Goal: Book appointment/travel/reservation

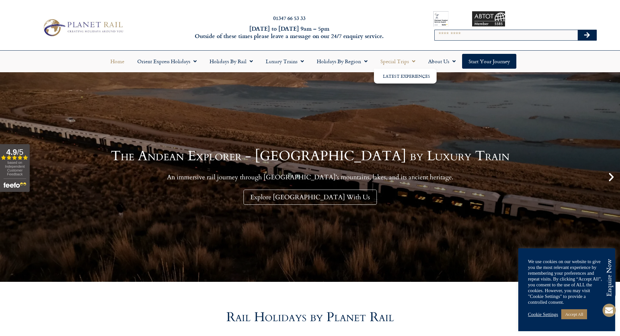
click at [360, 61] on span "Menu" at bounding box center [412, 62] width 6 height 12
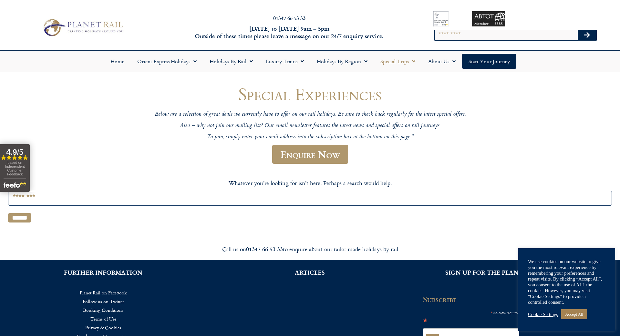
click at [441, 34] on input "Search" at bounding box center [505, 35] width 143 height 10
type input "**********"
click at [587, 35] on button "Search" at bounding box center [586, 35] width 19 height 10
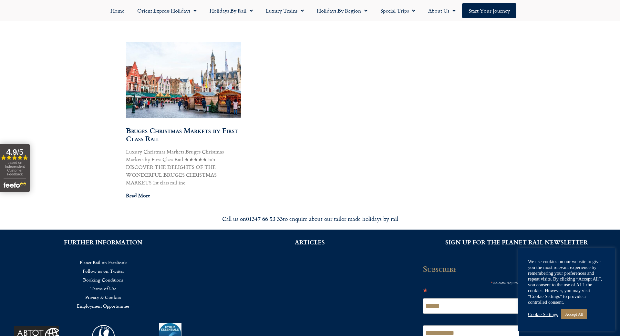
scroll to position [373, 0]
click at [168, 131] on link "Bruges Christmas Markets by First Class Rail" at bounding box center [182, 134] width 112 height 19
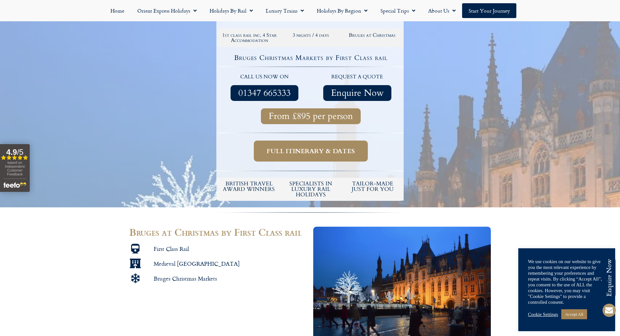
scroll to position [146, 0]
click at [314, 152] on span "Full itinerary & dates" at bounding box center [311, 151] width 88 height 8
click at [303, 148] on span "Full itinerary & dates" at bounding box center [311, 151] width 88 height 8
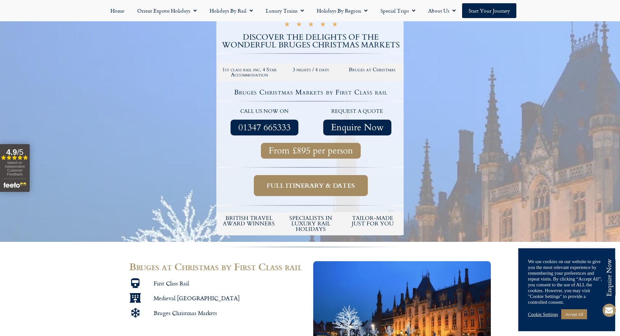
scroll to position [108, 0]
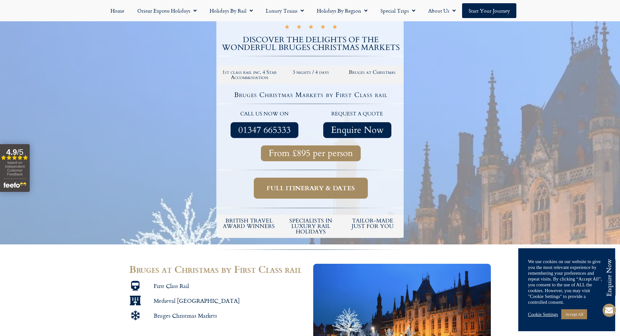
click at [310, 189] on span "Full itinerary & dates" at bounding box center [311, 188] width 88 height 8
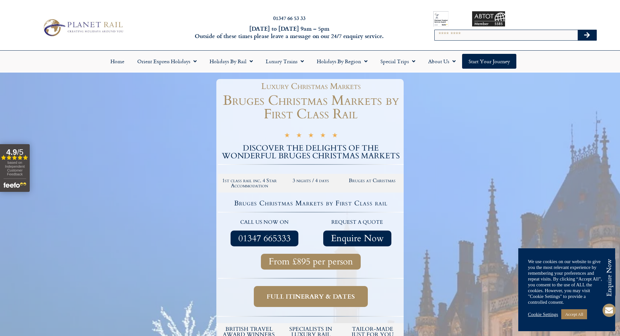
scroll to position [0, 0]
